Goal: Transaction & Acquisition: Purchase product/service

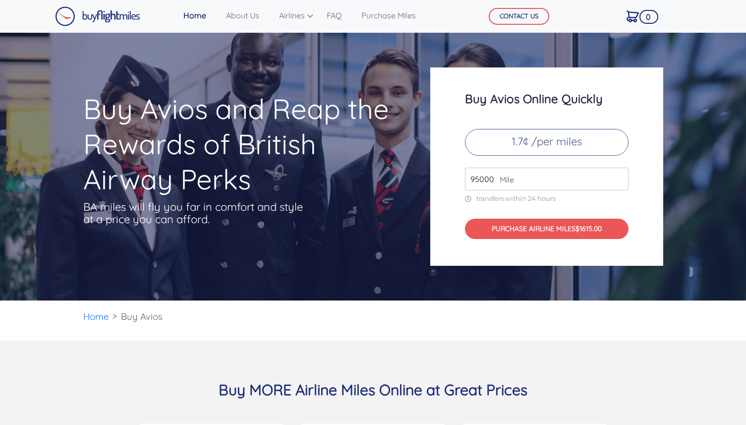
type input "95000"
click at [646, 183] on div "Buy Avios Online Quickly 1.7¢ /per miles 95000 Mile transfers within 24 hours P…" at bounding box center [546, 166] width 233 height 198
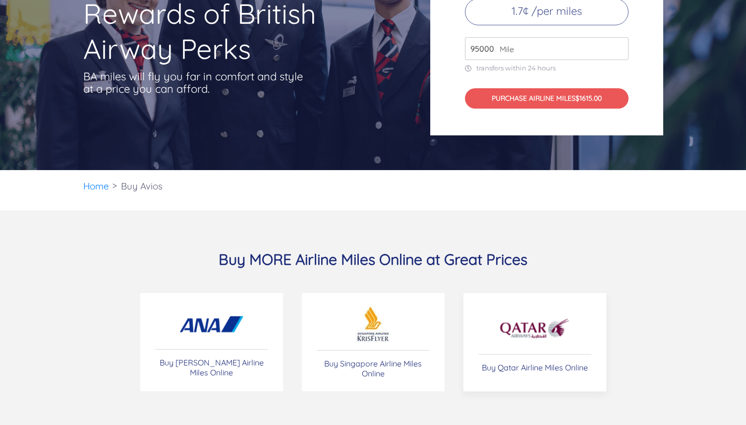
scroll to position [235, 0]
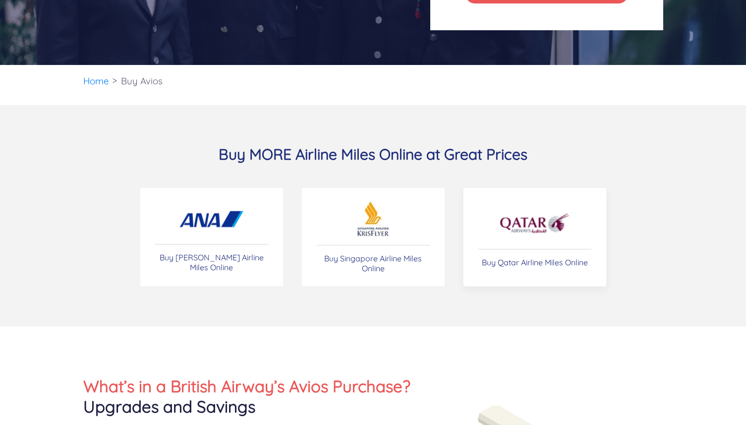
click at [540, 233] on img at bounding box center [534, 223] width 72 height 35
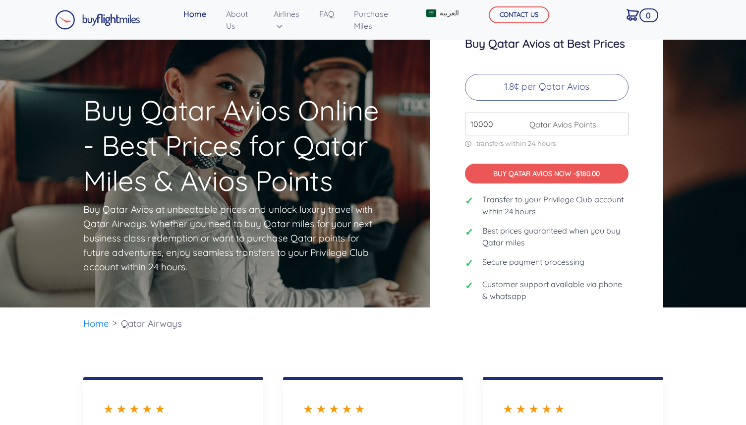
click at [495, 125] on input "10000" at bounding box center [546, 123] width 163 height 23
type input "100000"
click at [641, 227] on div "Buy Qatar Avios at Best Prices 1.8¢ per Qatar Avios 100000 Qatar Avios Points t…" at bounding box center [546, 173] width 233 height 323
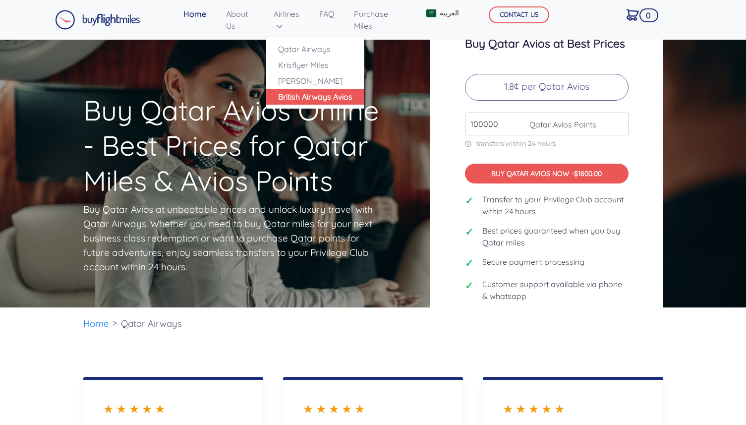
click at [292, 94] on link "British Airways Avios" at bounding box center [315, 97] width 98 height 16
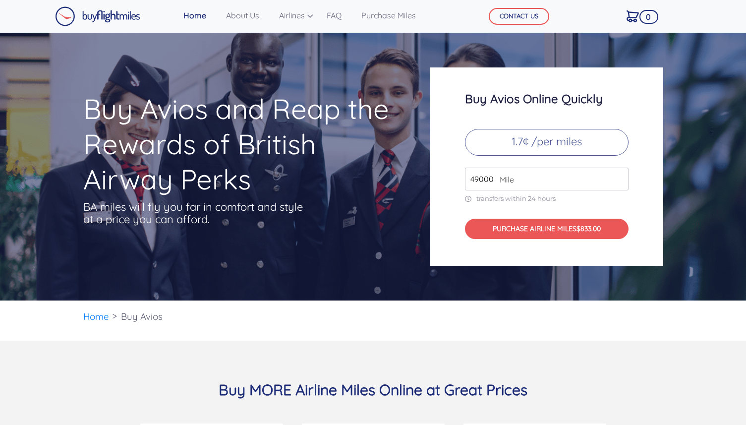
drag, startPoint x: 477, startPoint y: 180, endPoint x: 463, endPoint y: 180, distance: 14.4
click at [463, 180] on div "Buy Avios Online Quickly 1.7¢ /per miles 49000 Mile transfers within 24 hours P…" at bounding box center [546, 166] width 233 height 198
type input "100000"
click at [641, 209] on div "Buy Avios Online Quickly 1.7¢ /per miles 100000 Mile transfers within 24 hours …" at bounding box center [546, 166] width 233 height 198
